Goal: Communication & Community: Ask a question

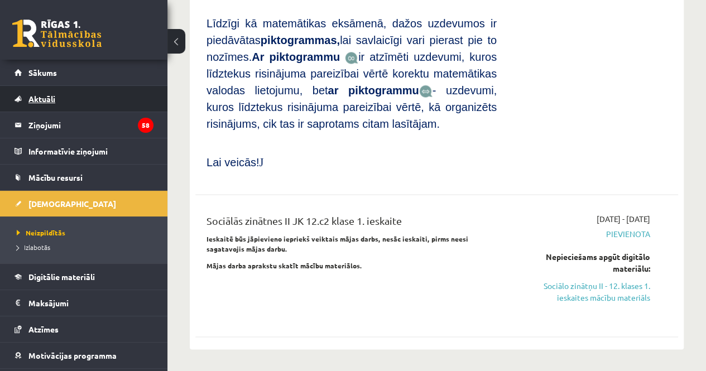
click at [104, 102] on link "Aktuāli" at bounding box center [84, 99] width 139 height 26
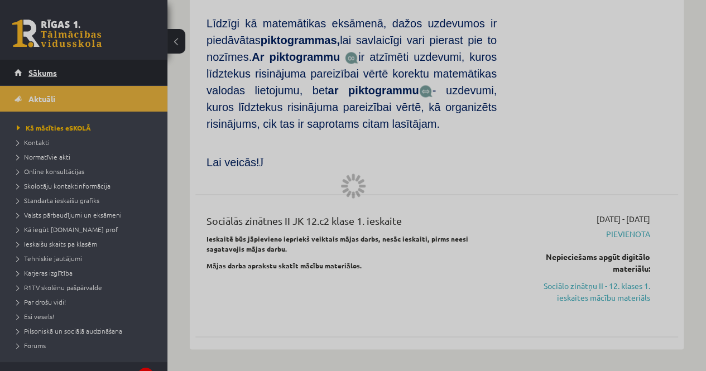
scroll to position [844, 0]
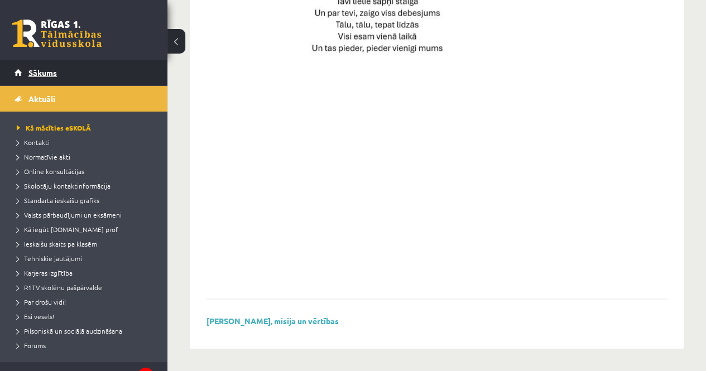
click at [100, 70] on link "Sākums" at bounding box center [84, 73] width 139 height 26
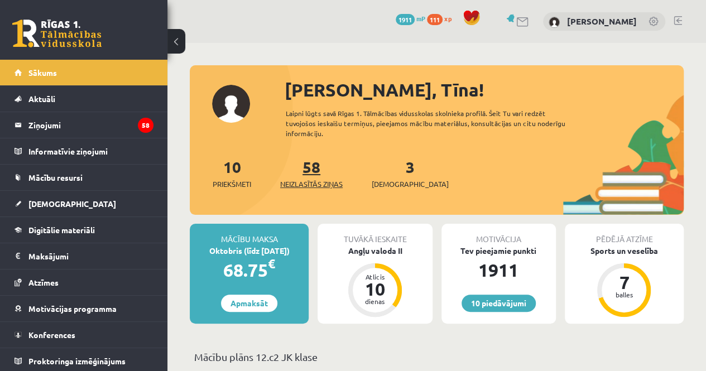
click at [322, 173] on link "58 Neizlasītās ziņas" at bounding box center [311, 173] width 63 height 33
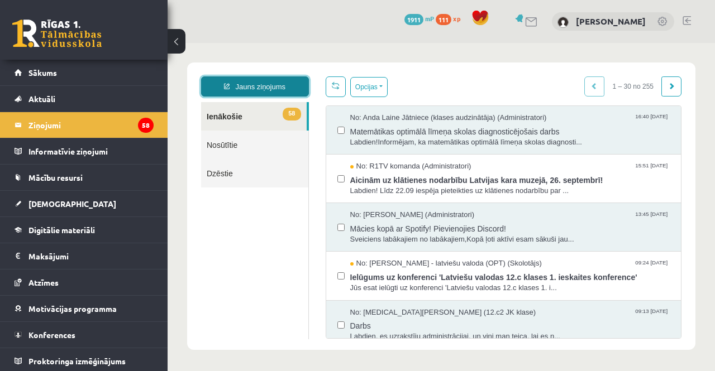
click at [274, 90] on link "Jauns ziņojums" at bounding box center [255, 86] width 108 height 20
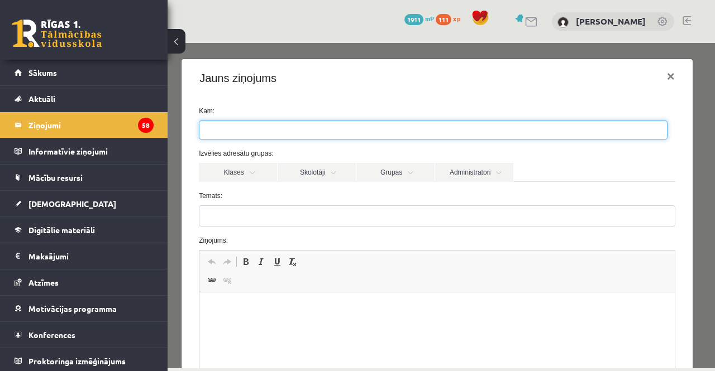
click at [310, 132] on ul at bounding box center [432, 130] width 467 height 18
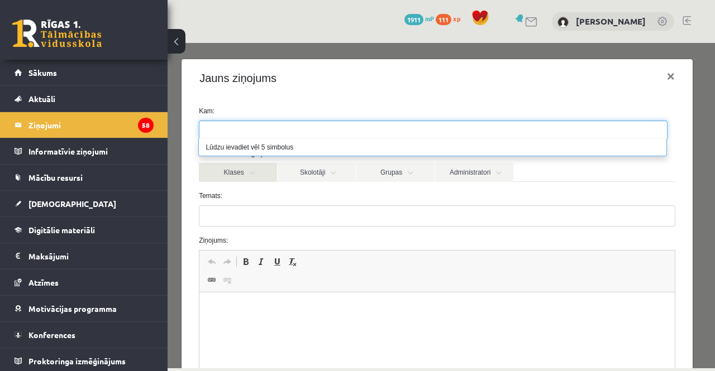
click at [255, 176] on link "Klases" at bounding box center [238, 172] width 78 height 19
